Goal: Task Accomplishment & Management: Use online tool/utility

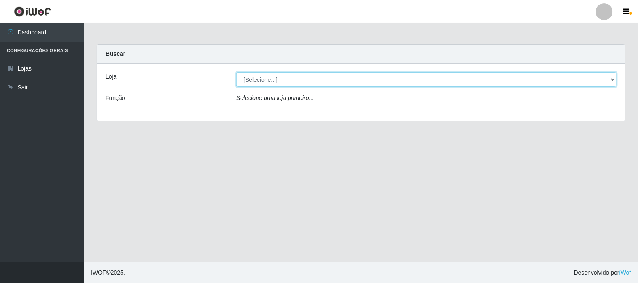
click at [590, 80] on select "[Selecione...] Rede Compras Supermercados - LOJA 1" at bounding box center [426, 79] width 380 height 15
select select "158"
click at [236, 72] on select "[Selecione...] Rede Compras Supermercados - LOJA 1" at bounding box center [426, 79] width 380 height 15
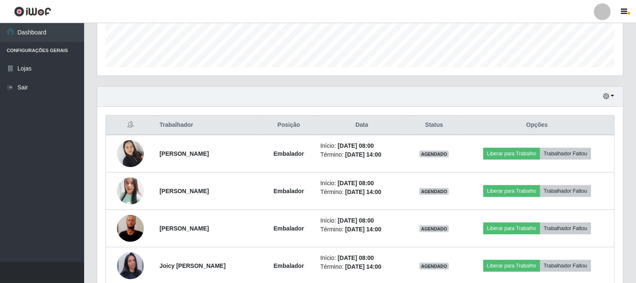
scroll to position [327, 0]
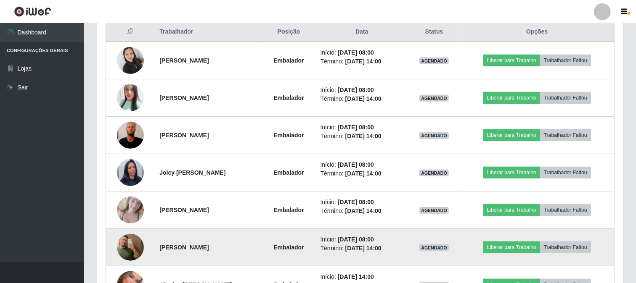
click at [123, 247] on img at bounding box center [130, 248] width 27 height 48
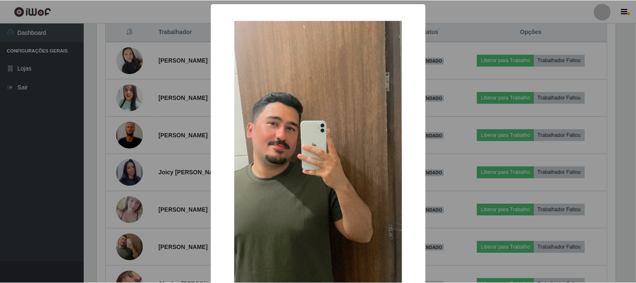
scroll to position [89, 0]
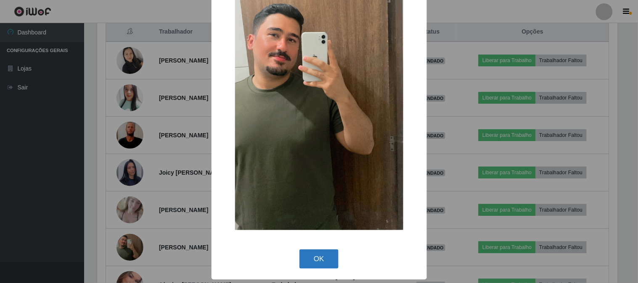
click at [326, 266] on button "OK" at bounding box center [318, 260] width 39 height 20
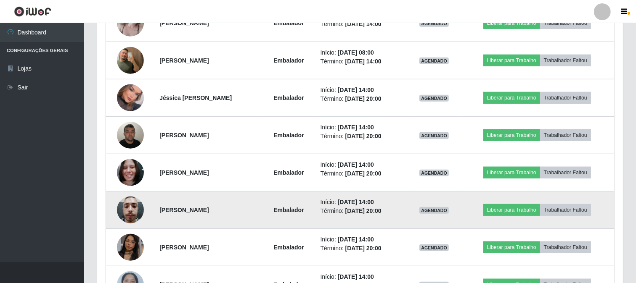
scroll to position [561, 0]
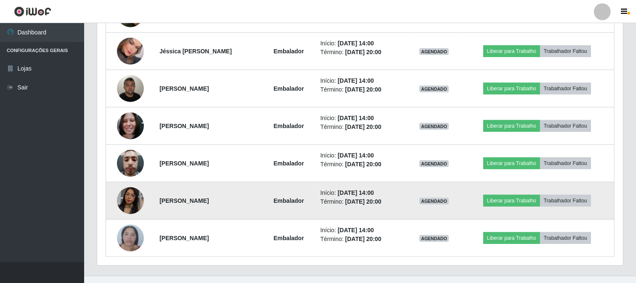
click at [128, 204] on img at bounding box center [130, 201] width 27 height 48
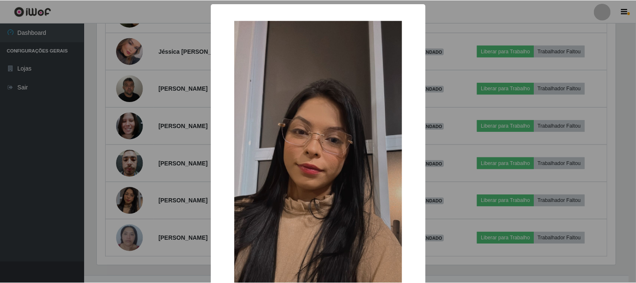
scroll to position [89, 0]
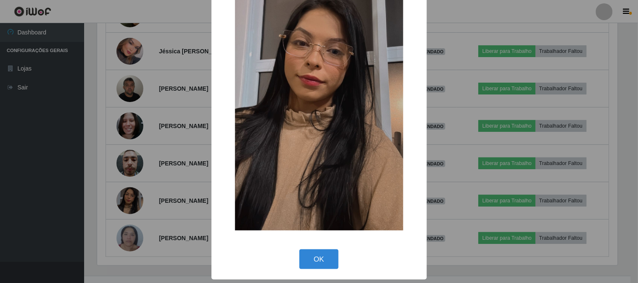
click at [114, 210] on div "× OK Cancel" at bounding box center [319, 141] width 638 height 283
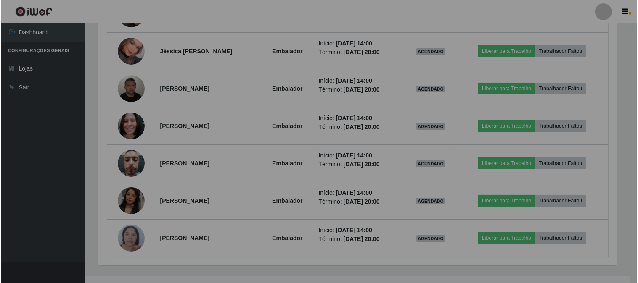
scroll to position [174, 526]
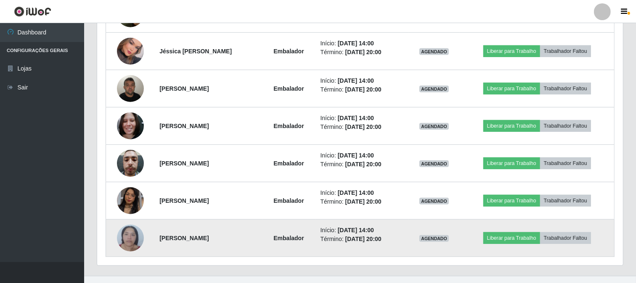
click at [120, 236] on img at bounding box center [130, 238] width 27 height 36
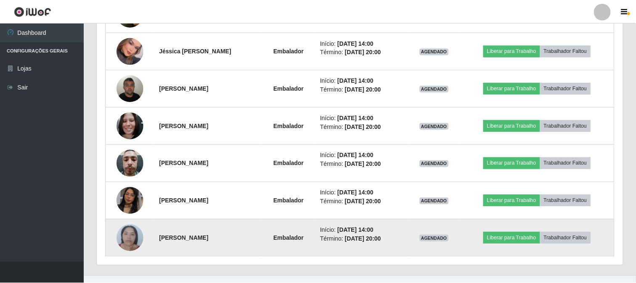
scroll to position [174, 520]
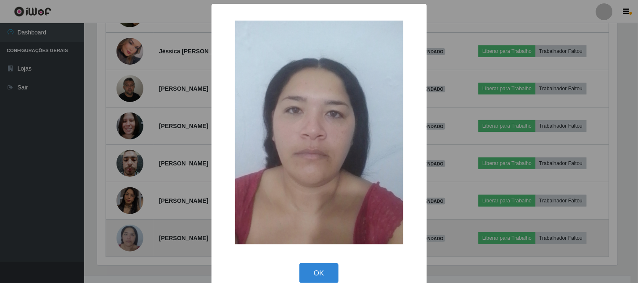
click at [120, 236] on div "× OK Cancel" at bounding box center [319, 141] width 638 height 283
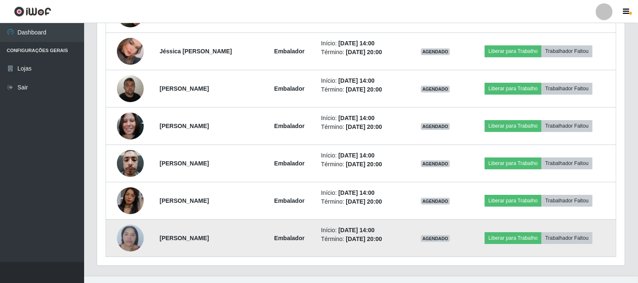
scroll to position [174, 526]
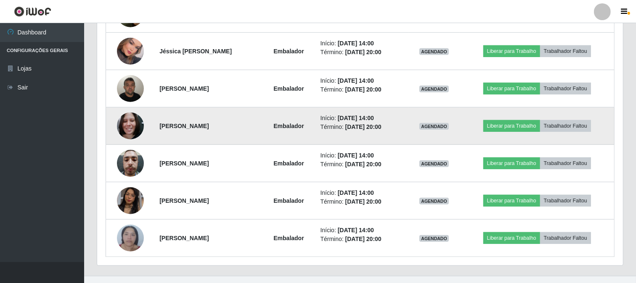
click at [124, 123] on img at bounding box center [130, 126] width 27 height 36
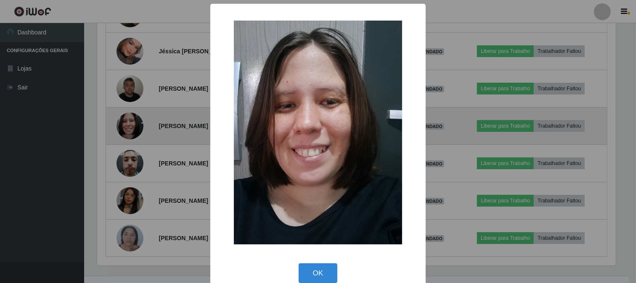
scroll to position [174, 520]
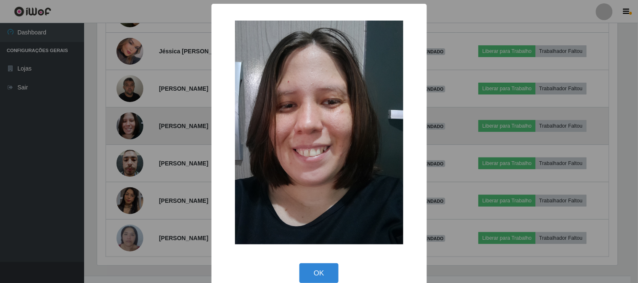
click at [124, 123] on div "× OK Cancel" at bounding box center [319, 141] width 638 height 283
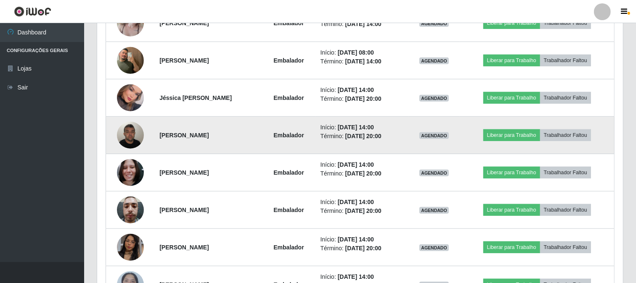
scroll to position [467, 0]
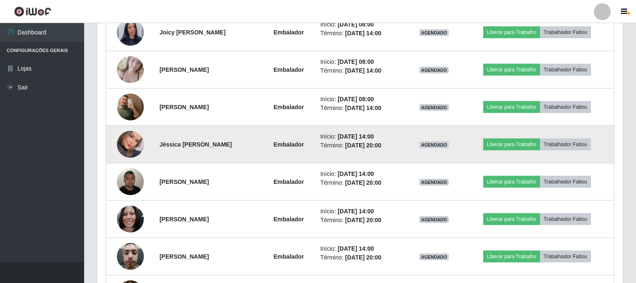
click at [132, 148] on img at bounding box center [130, 145] width 27 height 38
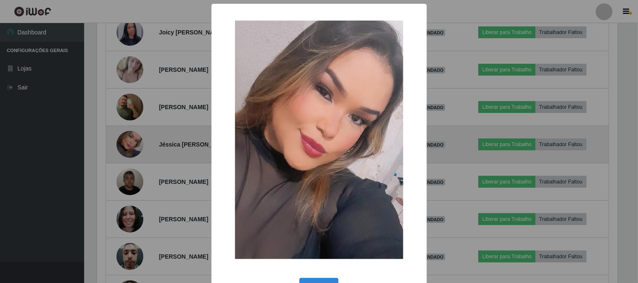
click at [132, 148] on div "× OK Cancel" at bounding box center [319, 141] width 638 height 283
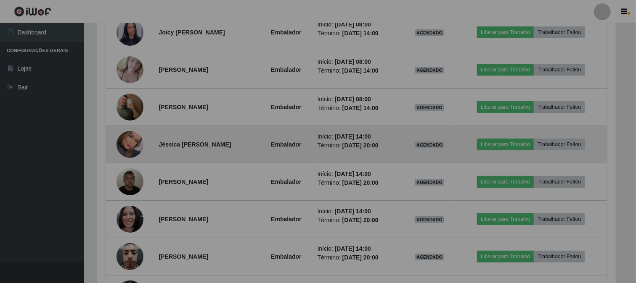
scroll to position [0, 0]
